Goal: Transaction & Acquisition: Purchase product/service

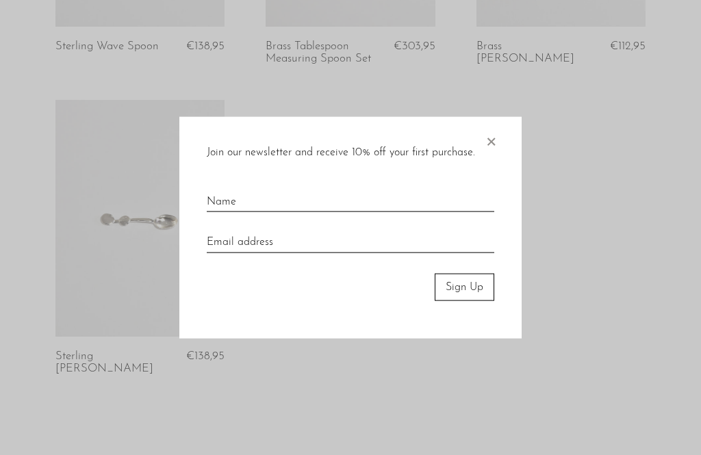
scroll to position [707, 0]
click at [489, 160] on span "×" at bounding box center [491, 138] width 14 height 44
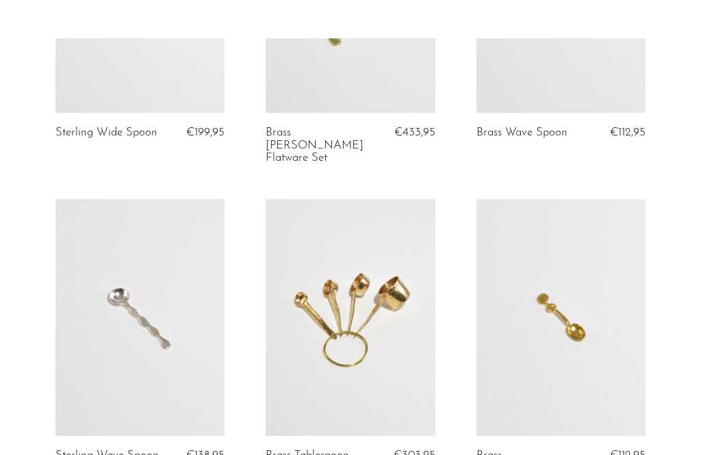
scroll to position [0, 0]
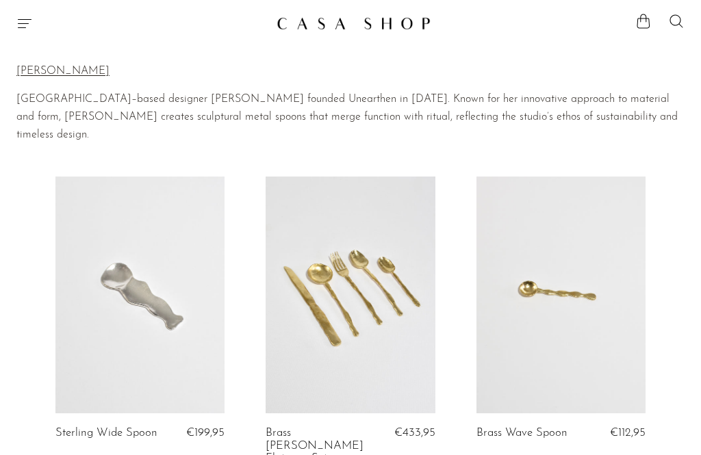
click at [30, 21] on icon "Menu" at bounding box center [24, 23] width 16 height 16
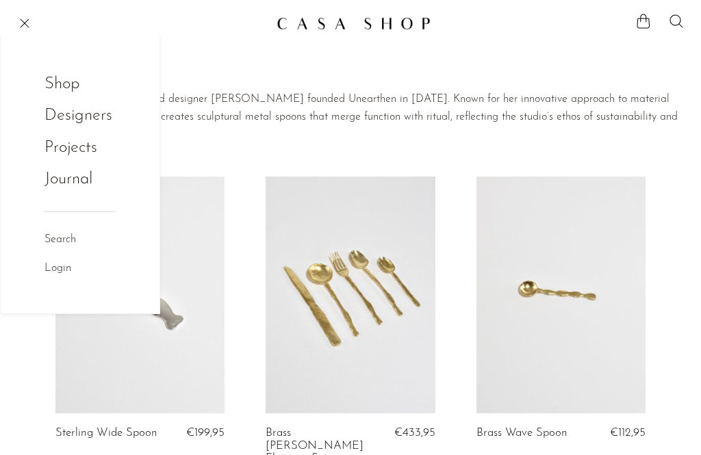
click at [83, 90] on link "Shop" at bounding box center [70, 84] width 53 height 26
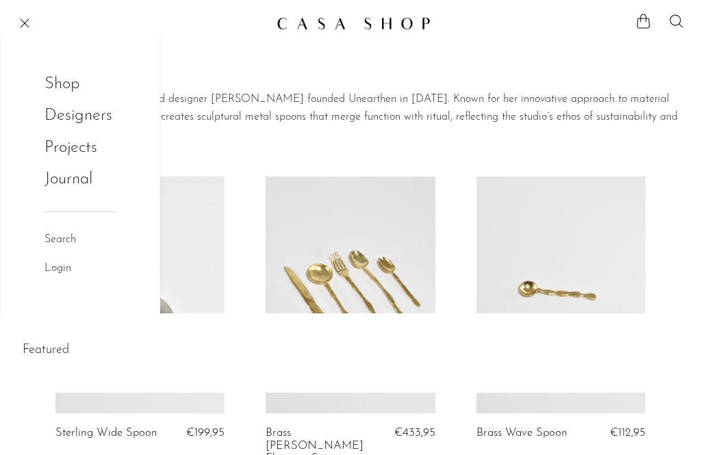
click at [66, 83] on link "Shop" at bounding box center [70, 84] width 53 height 26
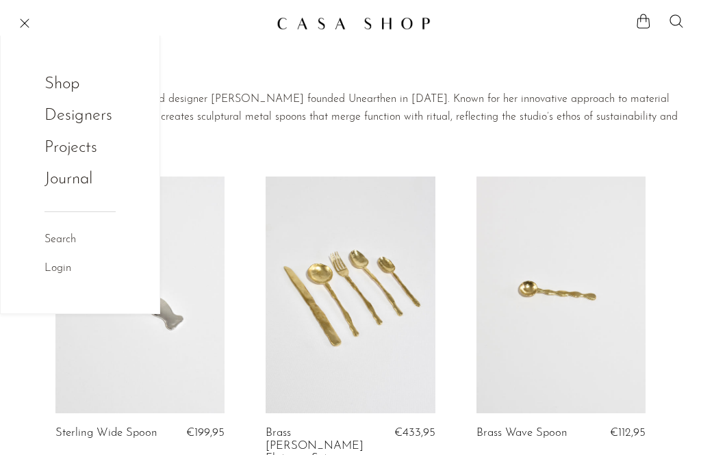
click at [66, 90] on link "Shop" at bounding box center [70, 84] width 53 height 26
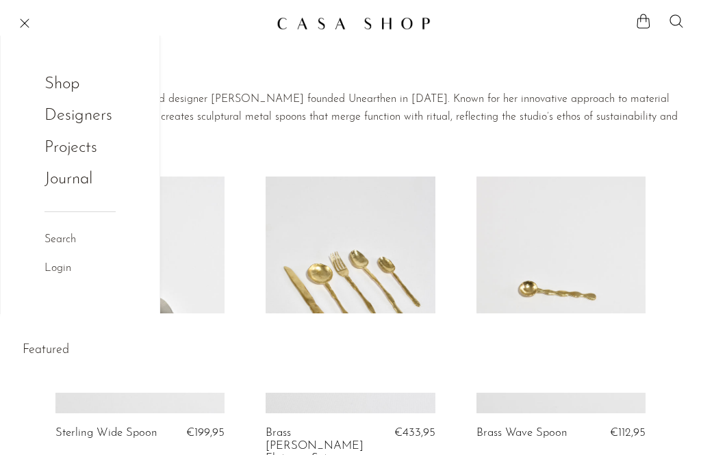
click at [70, 91] on link "Shop" at bounding box center [70, 84] width 53 height 26
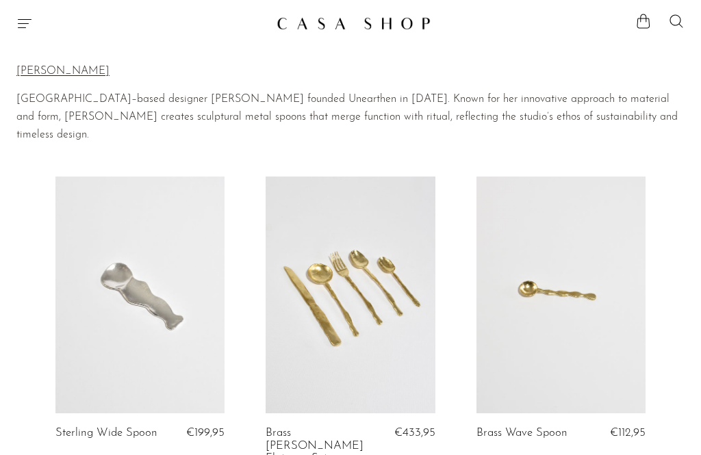
click at [388, 28] on img at bounding box center [353, 23] width 154 height 14
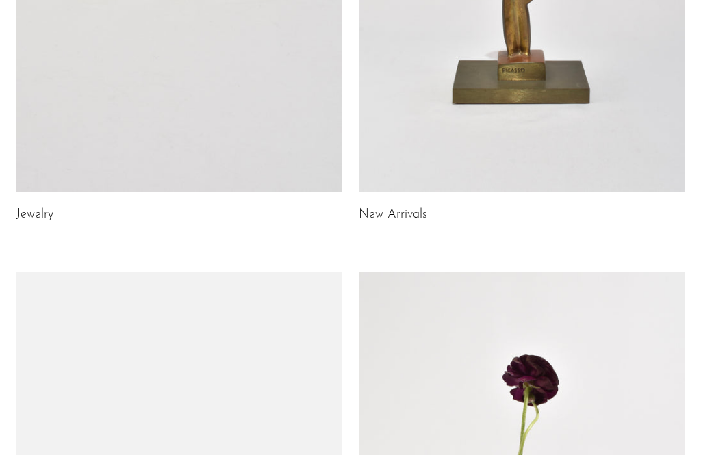
scroll to position [365, 0]
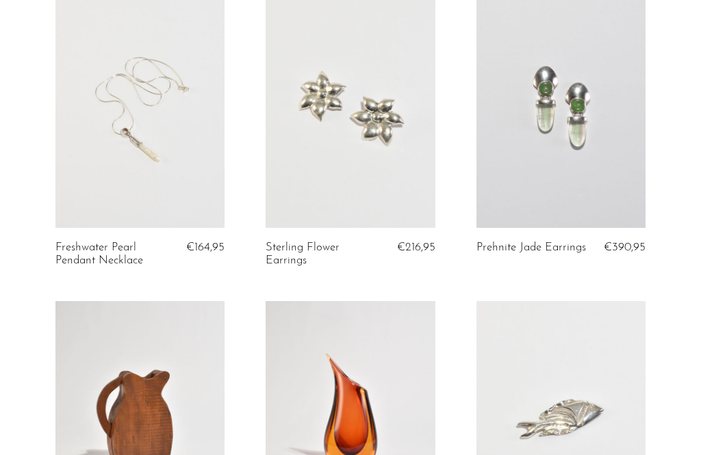
scroll to position [1680, 0]
click at [191, 240] on span "€164,95" at bounding box center [205, 246] width 38 height 12
click at [195, 157] on link at bounding box center [139, 108] width 169 height 237
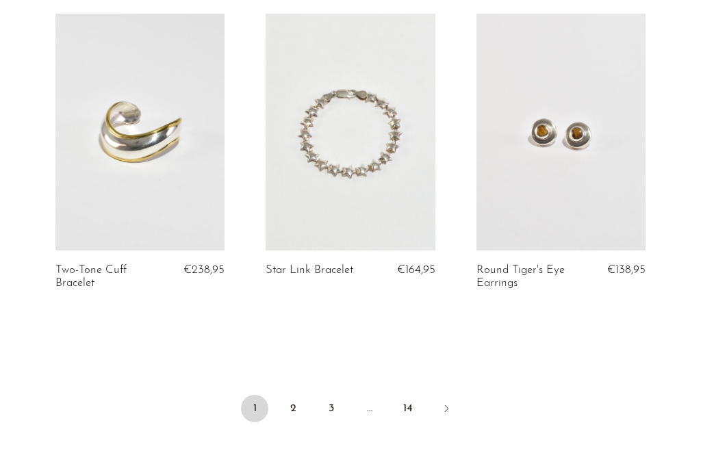
scroll to position [3521, 0]
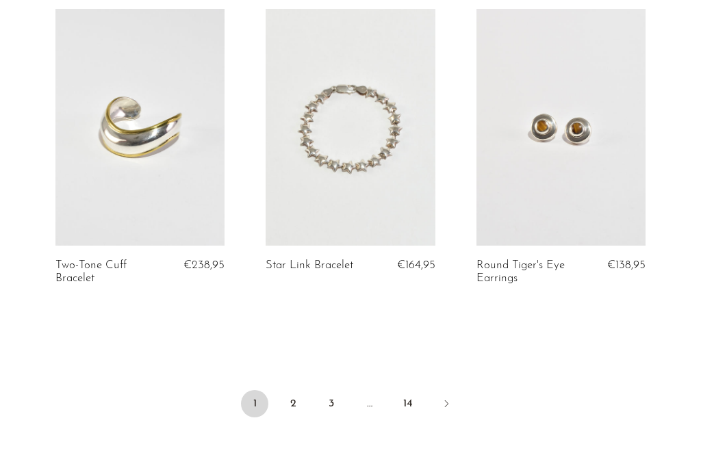
click at [455, 390] on link "Next" at bounding box center [445, 405] width 27 height 30
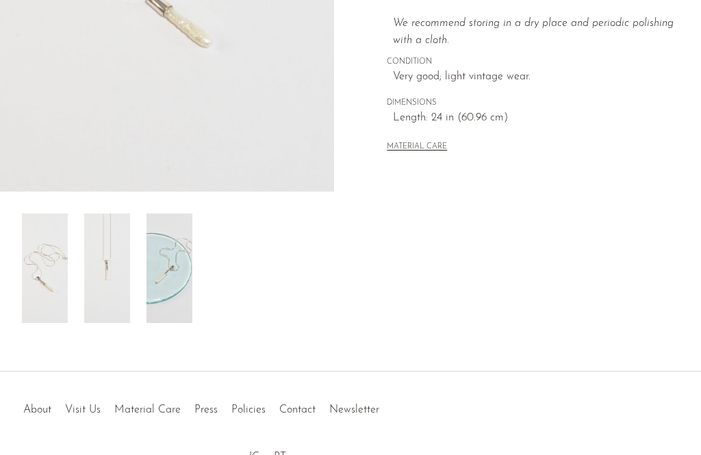
scroll to position [384, 0]
click at [177, 302] on img at bounding box center [169, 268] width 46 height 109
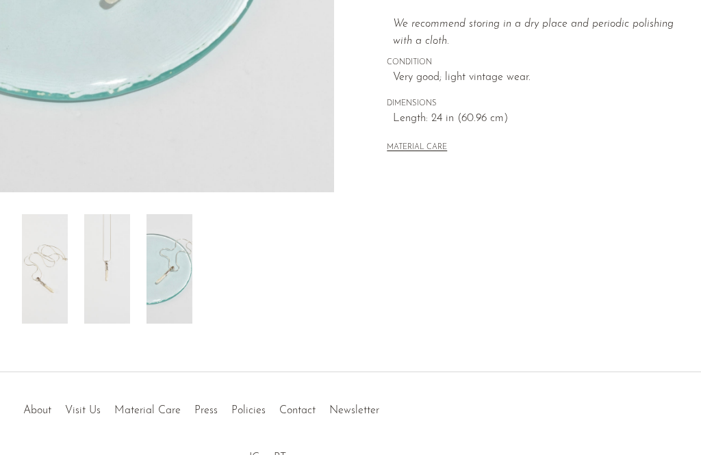
click at [114, 289] on img at bounding box center [107, 268] width 46 height 109
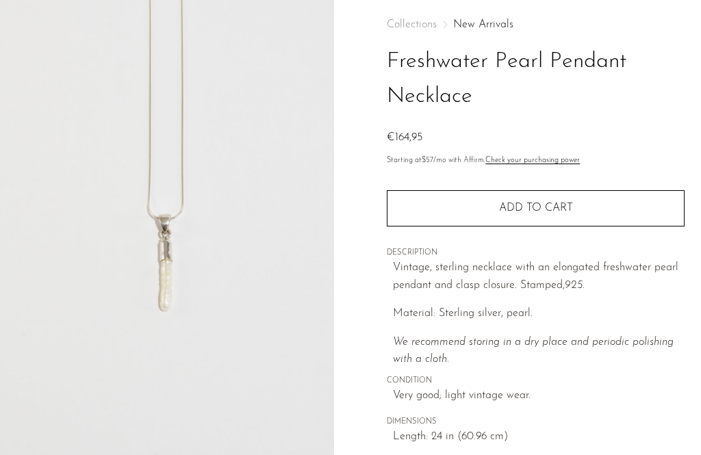
scroll to position [58, 0]
